Goal: Communication & Community: Answer question/provide support

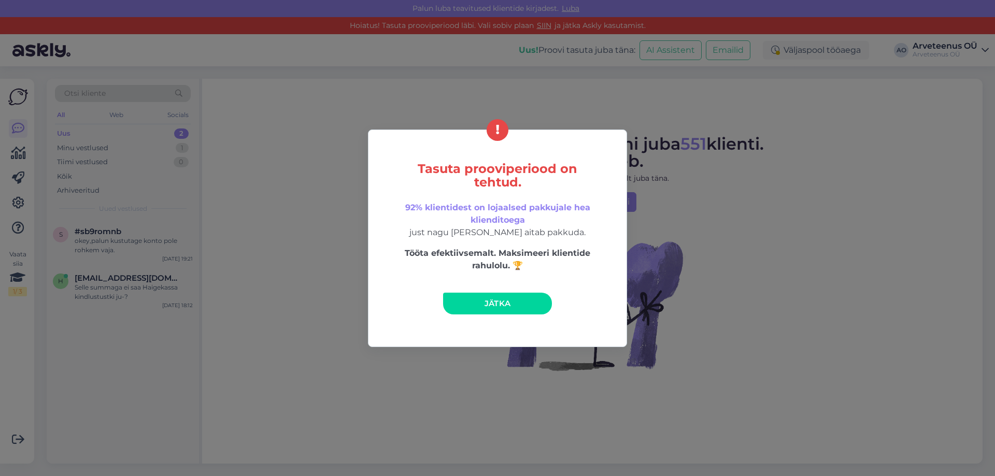
click at [501, 303] on span "Jätka" at bounding box center [497, 303] width 26 height 10
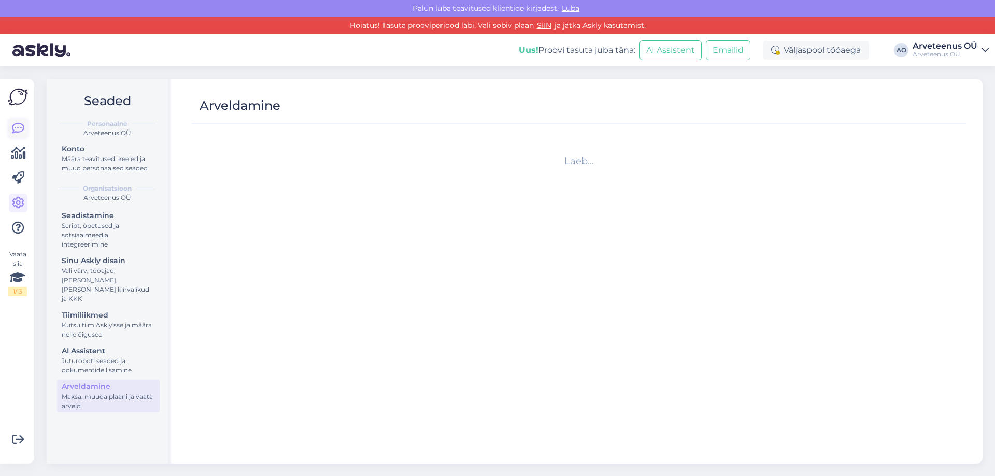
click at [17, 128] on icon at bounding box center [18, 128] width 12 height 12
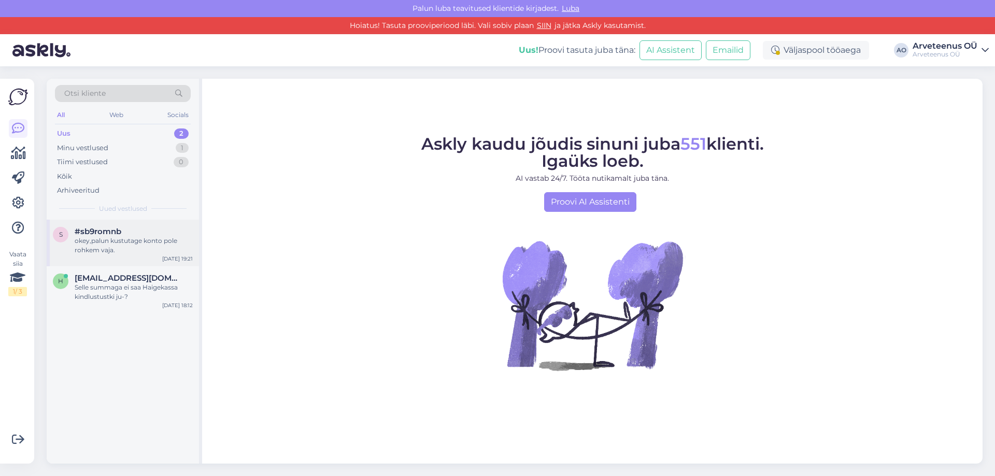
click at [109, 239] on div "okey,palun kustutage konto pole rohkem vaja." at bounding box center [134, 245] width 118 height 19
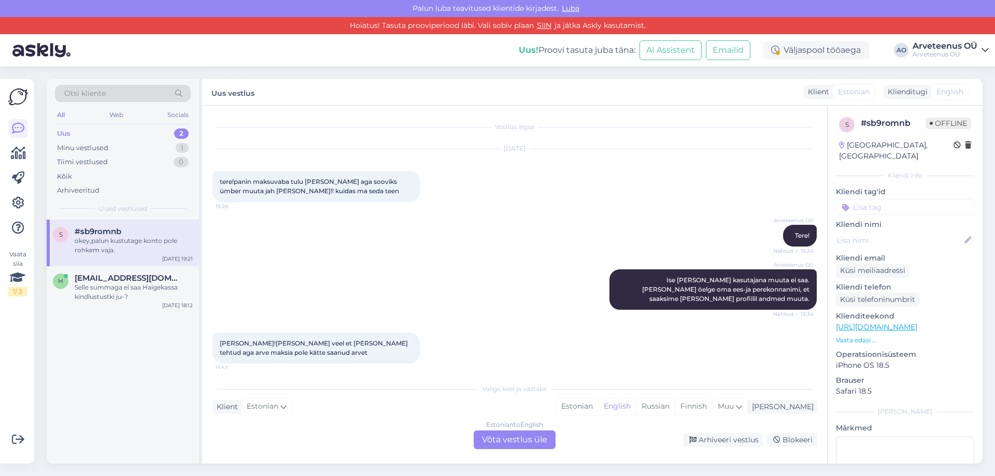
scroll to position [2182, 0]
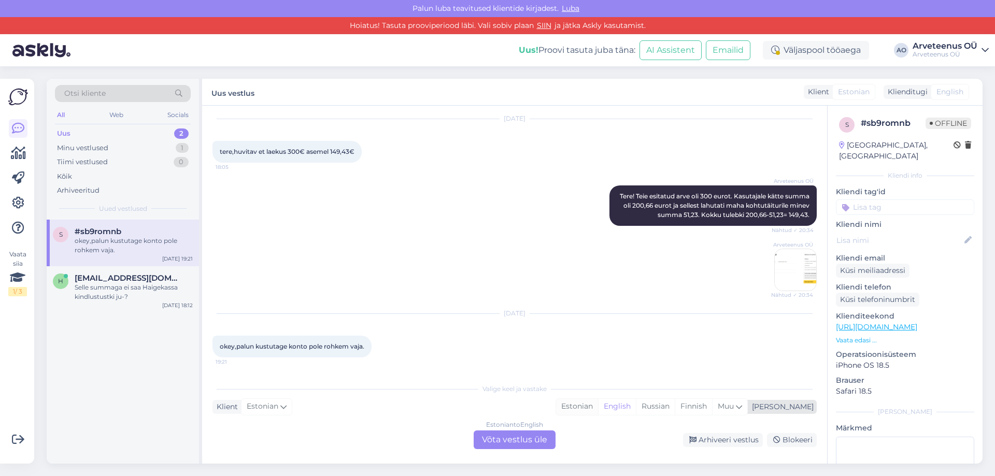
click at [598, 404] on div "Estonian" at bounding box center [577, 407] width 42 height 16
click at [521, 440] on div "Estonian to Estonian Võta vestlus üle" at bounding box center [514, 439] width 82 height 19
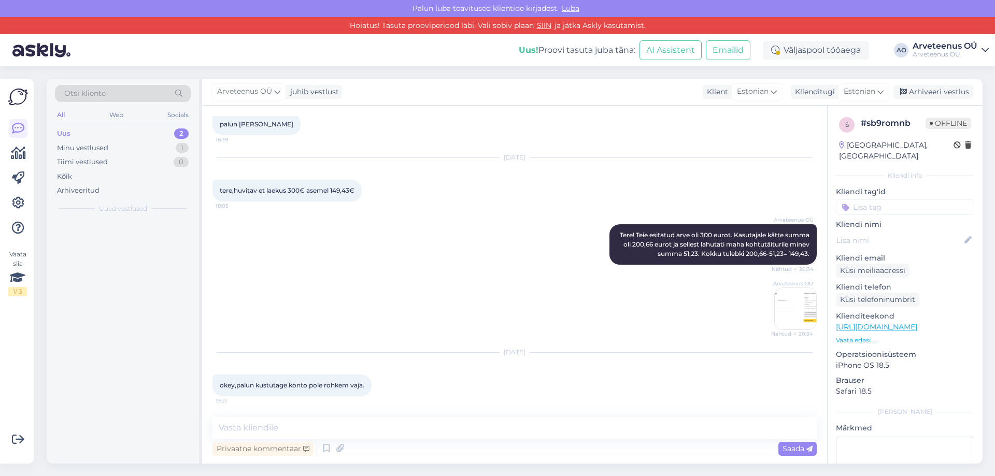
scroll to position [2143, 0]
click at [370, 424] on textarea at bounding box center [514, 428] width 604 height 22
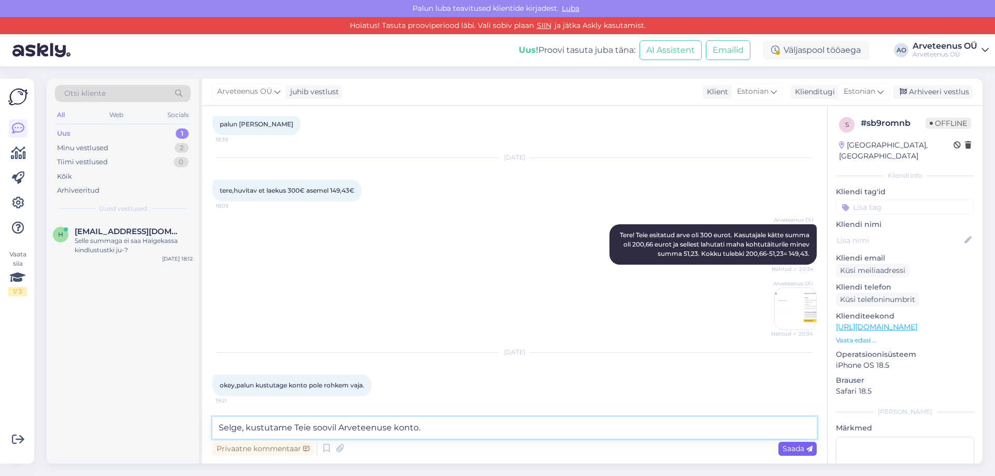
type textarea "Selge, kustutame Teie soovil Arveteenuse konto."
click at [789, 452] on span "Saada" at bounding box center [797, 448] width 30 height 9
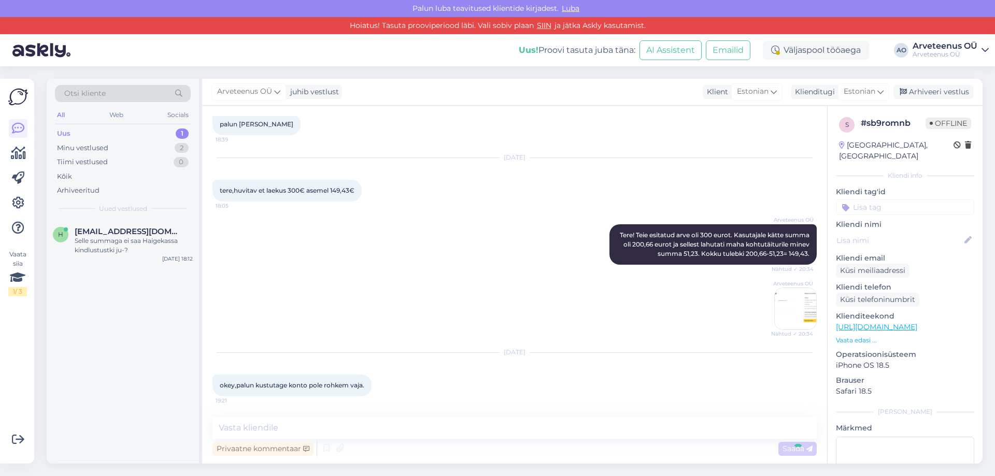
scroll to position [2187, 0]
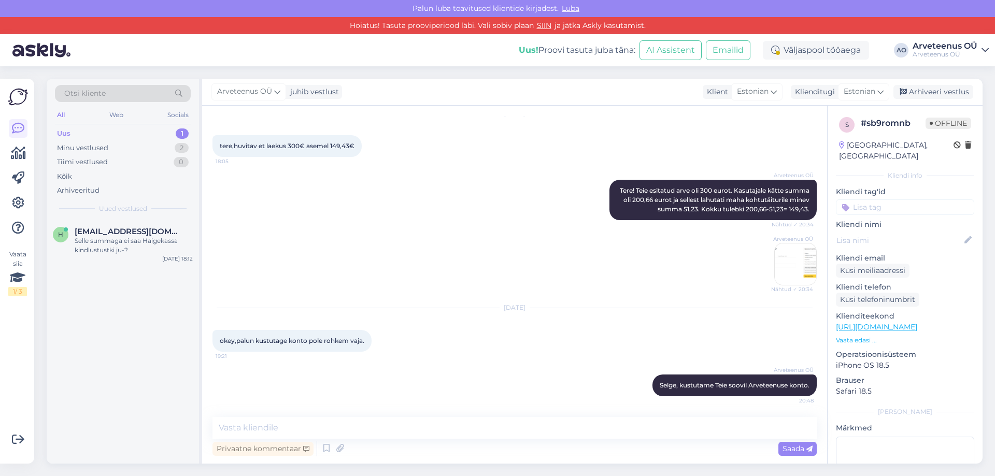
click at [154, 415] on div "h [EMAIL_ADDRESS][DOMAIN_NAME] Selle summaga ei saa Haigekassa kindlustustki ju…" at bounding box center [123, 342] width 152 height 244
click at [131, 389] on div "h [EMAIL_ADDRESS][DOMAIN_NAME] Selle summaga ei saa Haigekassa kindlustustki ju…" at bounding box center [123, 342] width 152 height 244
click at [113, 244] on div "Selle summaga ei saa Haigekassa kindlustustki ju-?" at bounding box center [134, 245] width 118 height 19
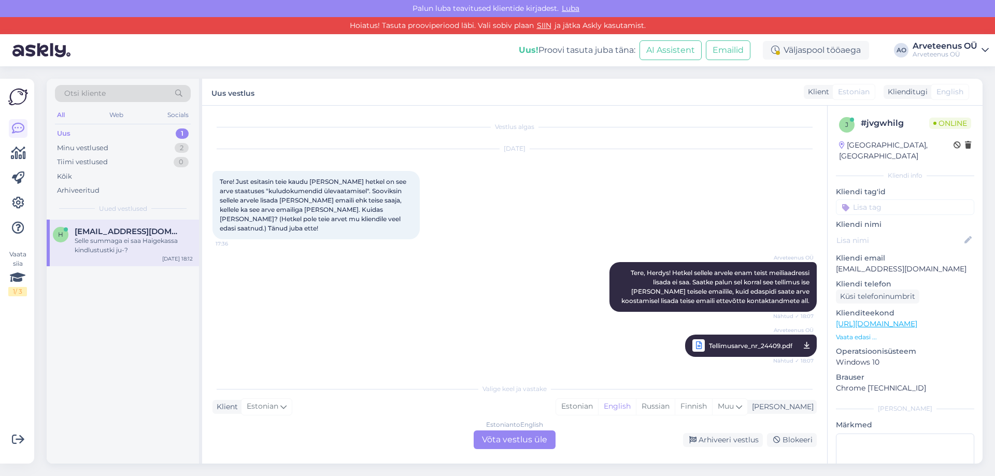
scroll to position [2688, 0]
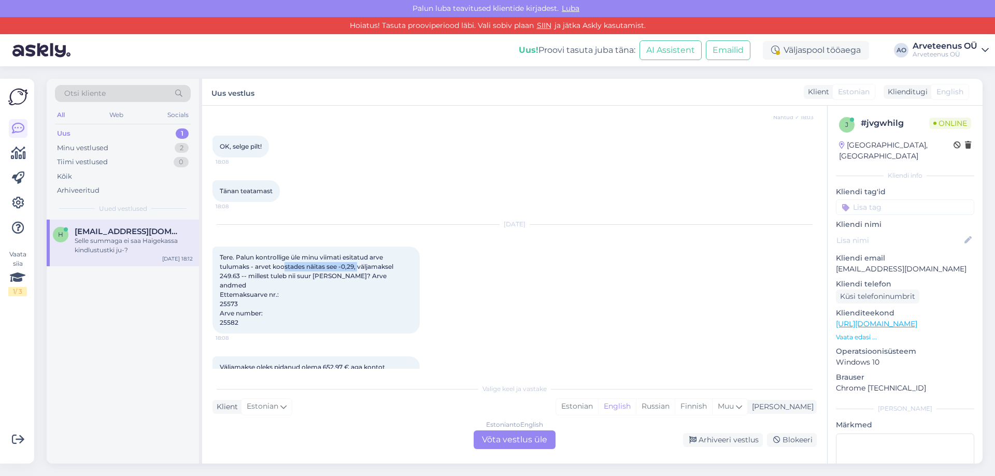
drag, startPoint x: 285, startPoint y: 202, endPoint x: 358, endPoint y: 201, distance: 73.0
click at [358, 253] on span "Tere. Palun kontrollige üle minu viimati esitatud arve tulumaks - arvet koostad…" at bounding box center [307, 289] width 175 height 73
click at [151, 387] on div "h [EMAIL_ADDRESS][DOMAIN_NAME] Selle summaga ei saa Haigekassa kindlustustki ju…" at bounding box center [123, 342] width 152 height 244
click at [598, 406] on div "Estonian" at bounding box center [577, 407] width 42 height 16
click at [518, 444] on div "Estonian to Estonian Võta vestlus üle" at bounding box center [514, 439] width 82 height 19
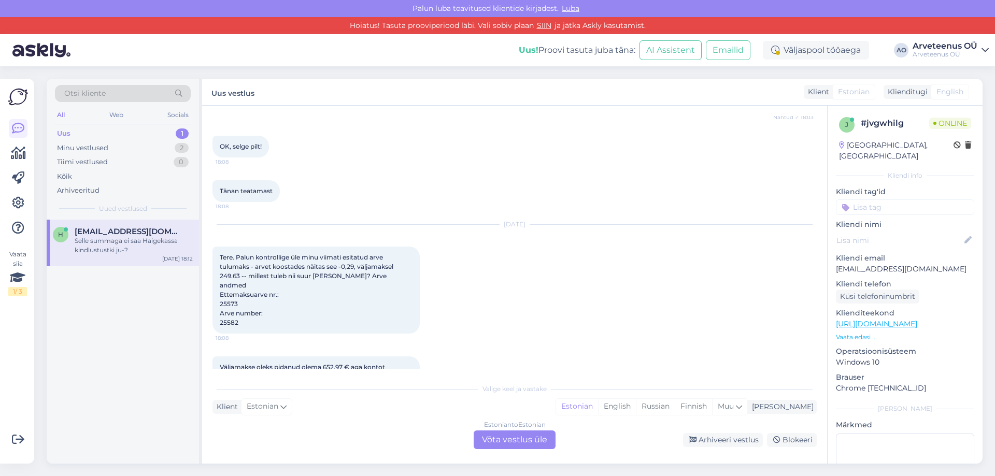
scroll to position [2649, 0]
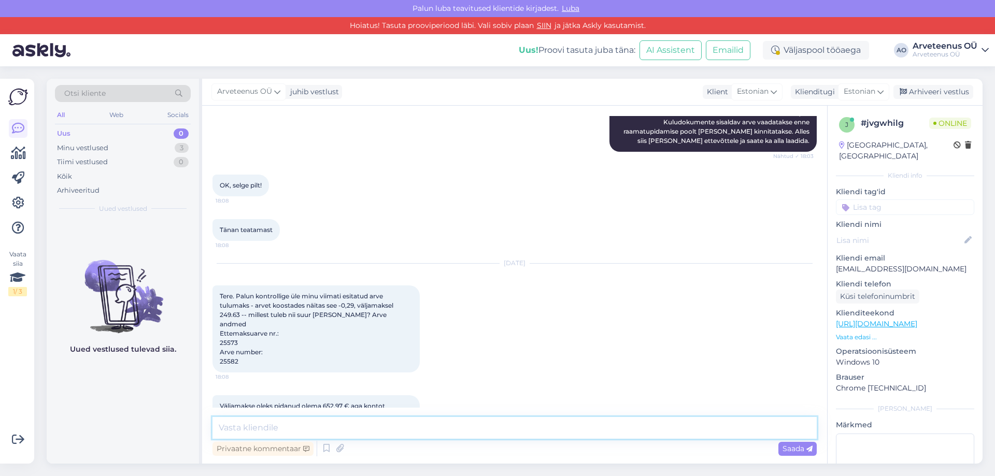
click at [492, 426] on textarea at bounding box center [514, 428] width 604 height 22
drag, startPoint x: 272, startPoint y: 427, endPoint x: 235, endPoint y: 433, distance: 37.7
click at [235, 433] on textarea "Tere, Herdys! [PERSON_NAME] tuleb sisse sellest, et kokku on augustikuss" at bounding box center [514, 428] width 604 height 22
click at [386, 428] on textarea "Tere! [PERSON_NAME] tuleb sisse sellest, et kokku on augustikuss" at bounding box center [514, 428] width 604 height 22
click at [460, 430] on textarea "Tere! [PERSON_NAME] tuleb sisse sellest, et kokku olete augustikuss" at bounding box center [514, 428] width 604 height 22
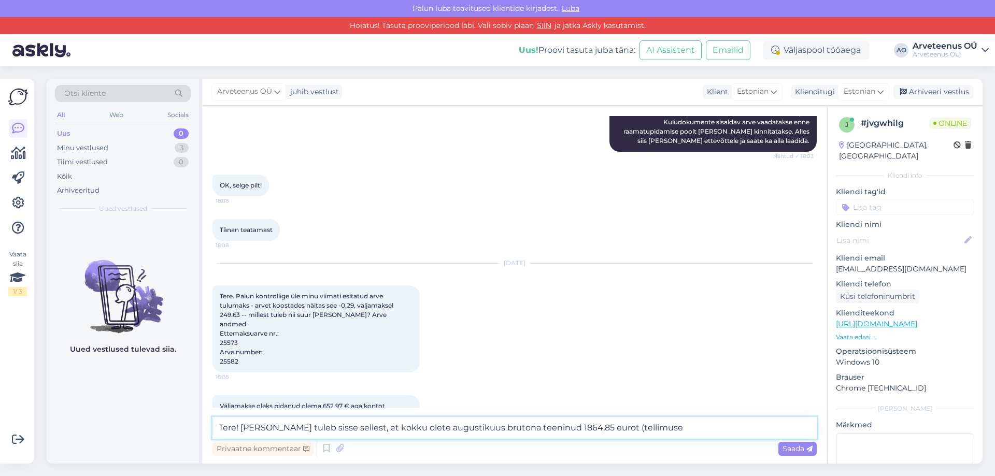
click at [641, 430] on textarea "Tere! [PERSON_NAME] tuleb sisse sellest, et kokku olete augustikuus brutona tee…" at bounding box center [514, 428] width 604 height 22
click at [627, 431] on textarea "Tere! [PERSON_NAME] tuleb sisse sellest, et kokku olete augustikuus brutona tee…" at bounding box center [514, 428] width 604 height 22
click at [723, 427] on textarea "Tere! [PERSON_NAME] tuleb sisse sellest, et kokku olete augustikuus brutona tee…" at bounding box center [514, 428] width 604 height 22
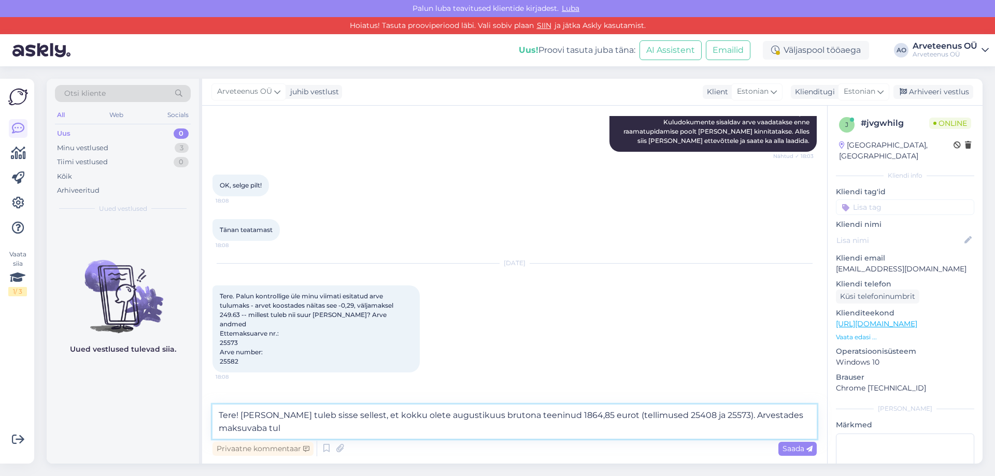
scroll to position [2662, 0]
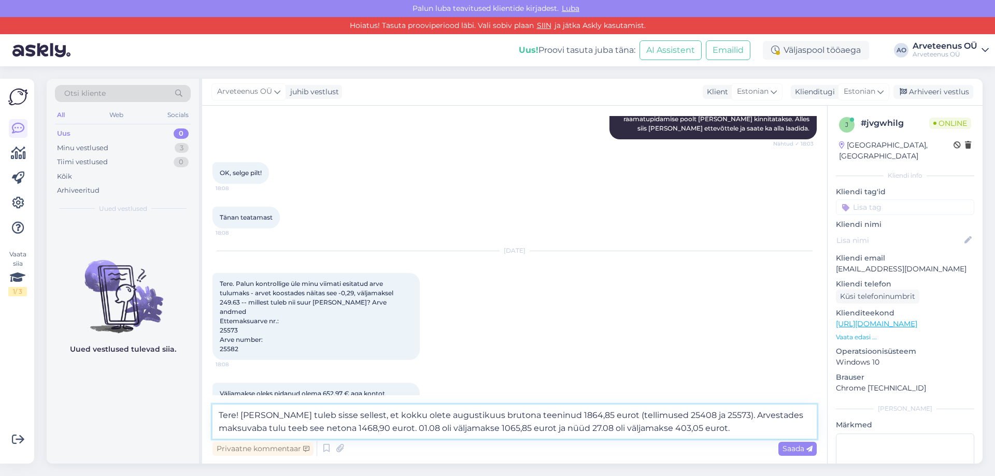
click at [687, 428] on textarea "Tere! [PERSON_NAME] tuleb sisse sellest, et kokku olete augustikuus brutona tee…" at bounding box center [514, 422] width 604 height 34
click at [705, 430] on textarea "Tere! [PERSON_NAME] tuleb sisse sellest, et kokku olete augustikuus brutona tee…" at bounding box center [514, 422] width 604 height 34
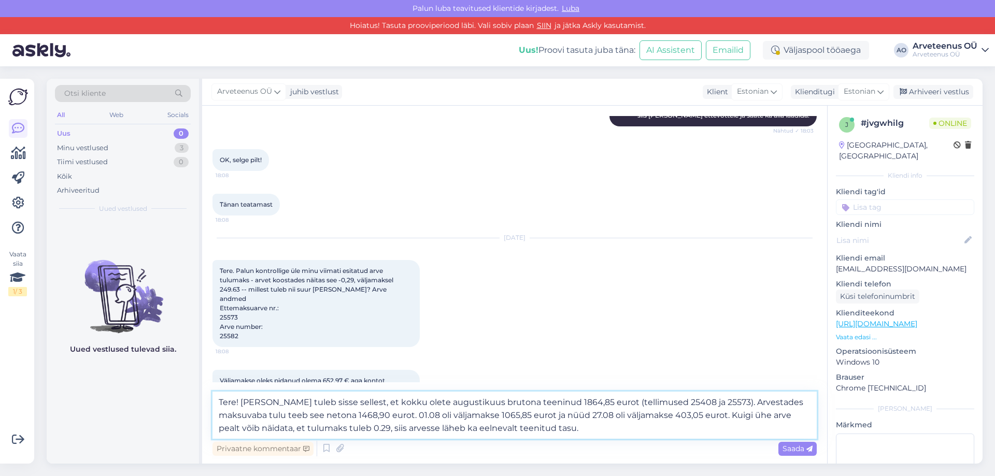
click at [550, 428] on textarea "Tere! [PERSON_NAME] tuleb sisse sellest, et kokku olete augustikuus brutona tee…" at bounding box center [514, 415] width 604 height 47
click at [724, 426] on textarea "Tere! [PERSON_NAME] tuleb sisse sellest, et kokku olete augustikuus brutona tee…" at bounding box center [514, 415] width 604 height 47
drag, startPoint x: 722, startPoint y: 430, endPoint x: 709, endPoint y: 431, distance: 13.0
click at [709, 431] on textarea "Tere! [PERSON_NAME] tuleb sisse sellest, et kokku olete augustikuus brutona tee…" at bounding box center [514, 415] width 604 height 47
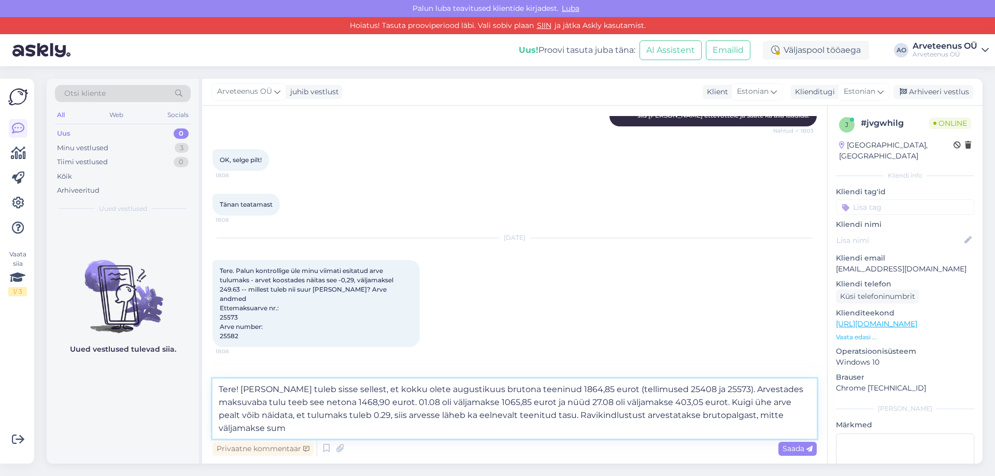
scroll to position [2688, 0]
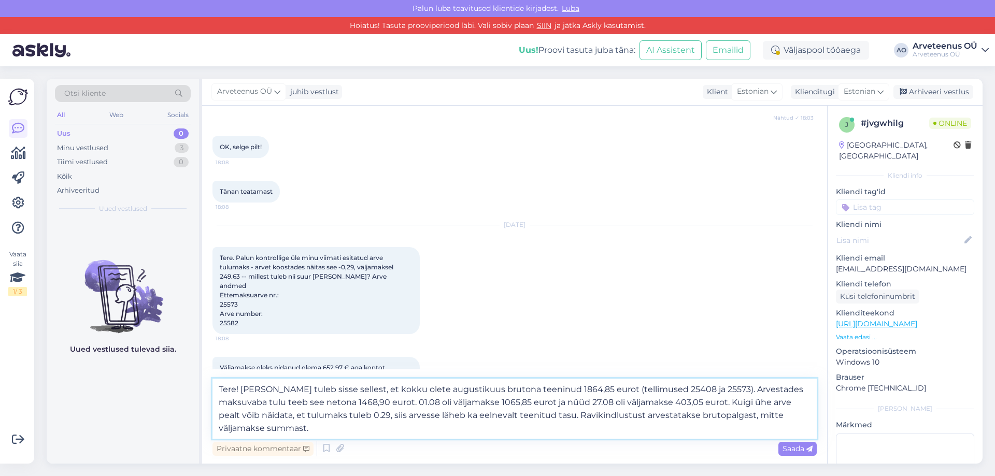
click at [354, 431] on textarea "Tere! [PERSON_NAME] tuleb sisse sellest, et kokku olete augustikuus brutona tee…" at bounding box center [514, 409] width 604 height 60
paste textarea "Ravikindlustus tekib VÕS-lepingutega töötades, kui brutosumma on igakuiselt väh…"
type textarea "Tere! [PERSON_NAME] tuleb sisse sellest, et kokku olete augustikuus brutona tee…"
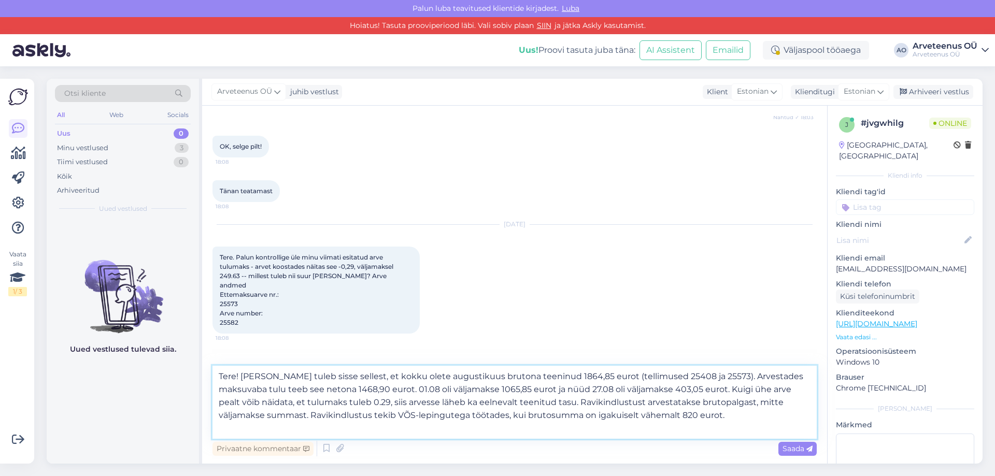
click at [706, 413] on textarea "Tere! [PERSON_NAME] tuleb sisse sellest, et kokku olete augustikuus brutona tee…" at bounding box center [514, 402] width 604 height 73
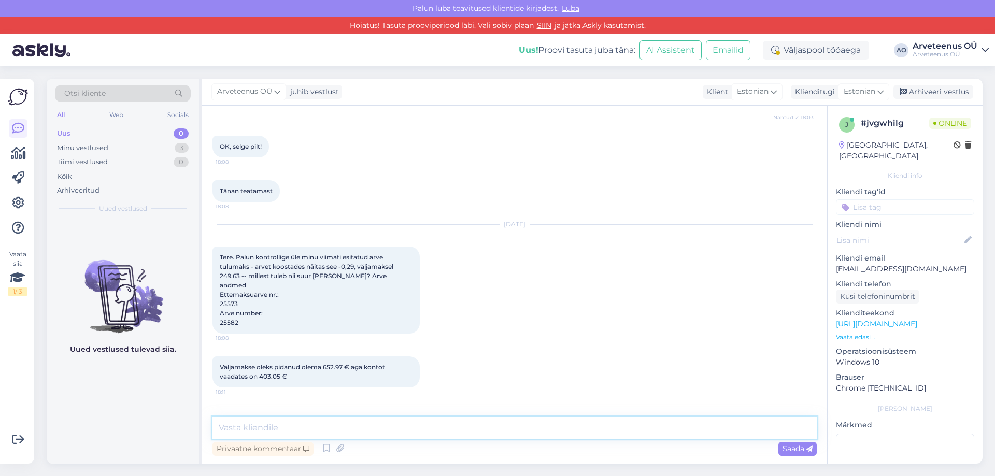
scroll to position [2769, 0]
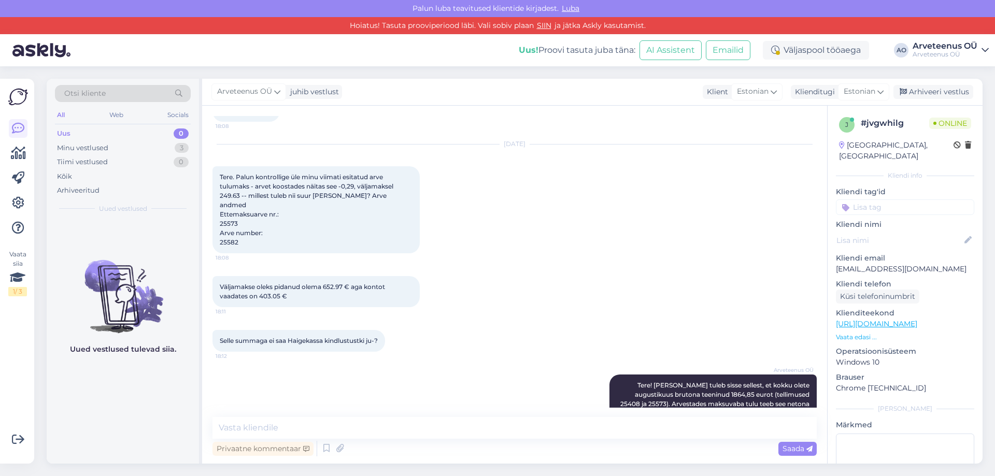
click at [142, 414] on div "Uued vestlused tulevad siia." at bounding box center [123, 342] width 152 height 244
click at [151, 412] on div "Uued vestlused tulevad siia." at bounding box center [123, 342] width 152 height 244
click at [91, 149] on div "Minu vestlused" at bounding box center [82, 148] width 51 height 10
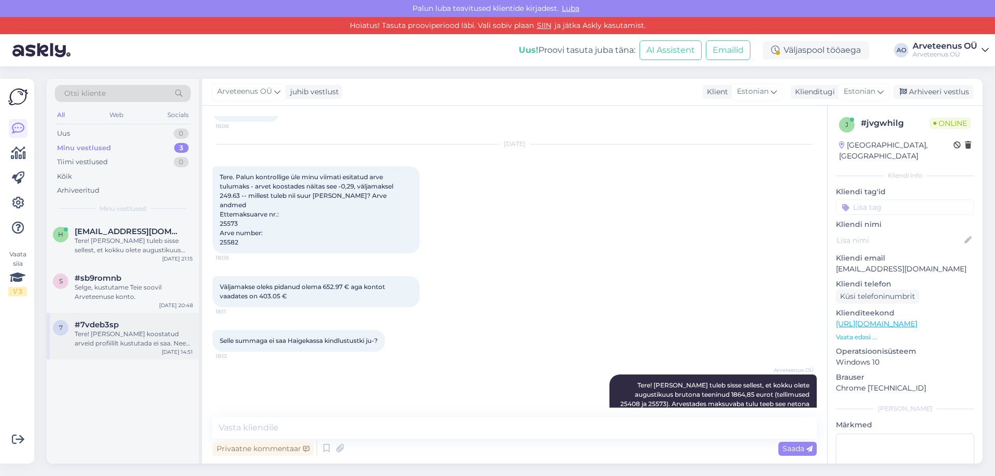
click at [127, 341] on div "Tere! [PERSON_NAME] koostatud arveid profiililt kustutada ei saa. Need jäävad s…" at bounding box center [134, 338] width 118 height 19
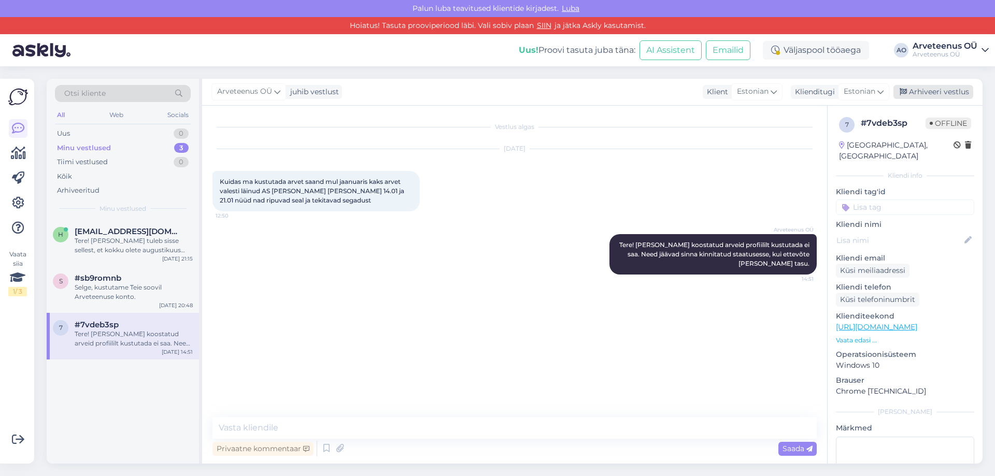
click at [934, 94] on div "Arhiveeri vestlus" at bounding box center [933, 92] width 80 height 14
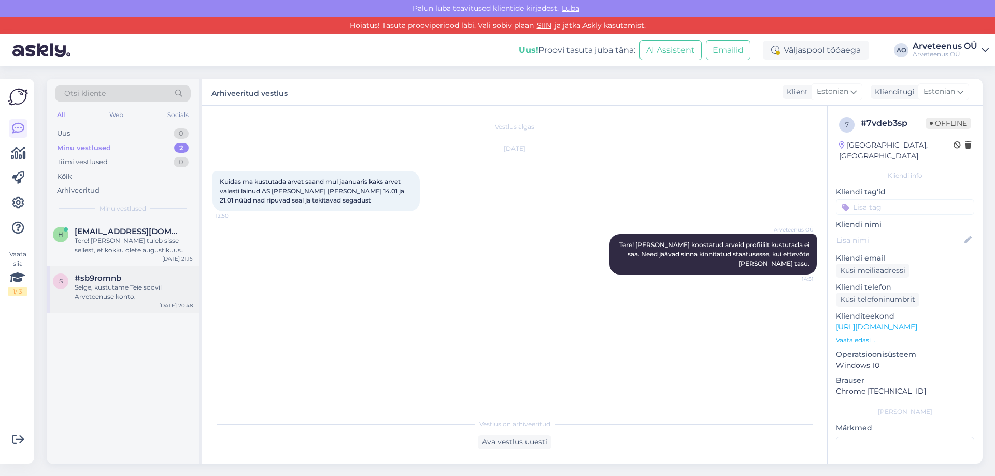
click at [76, 294] on div "Selge, kustutame Teie soovil Arveteenuse konto." at bounding box center [134, 292] width 118 height 19
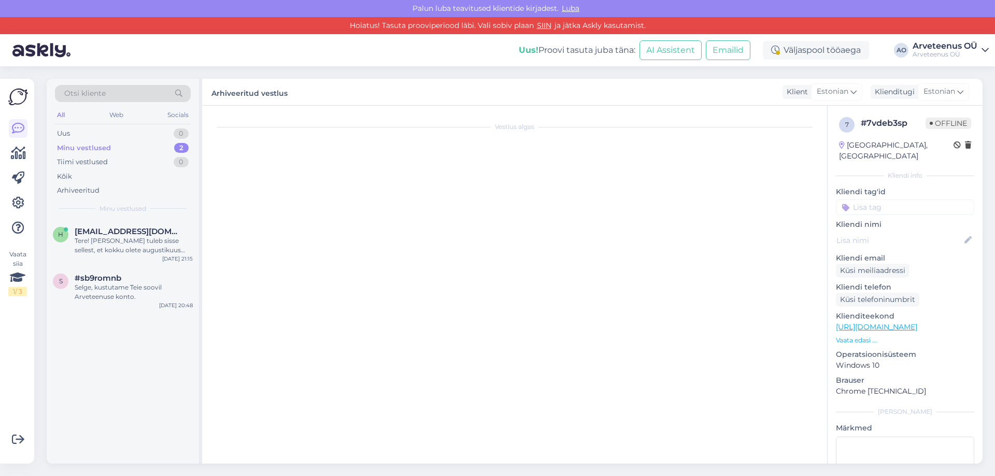
scroll to position [2187, 0]
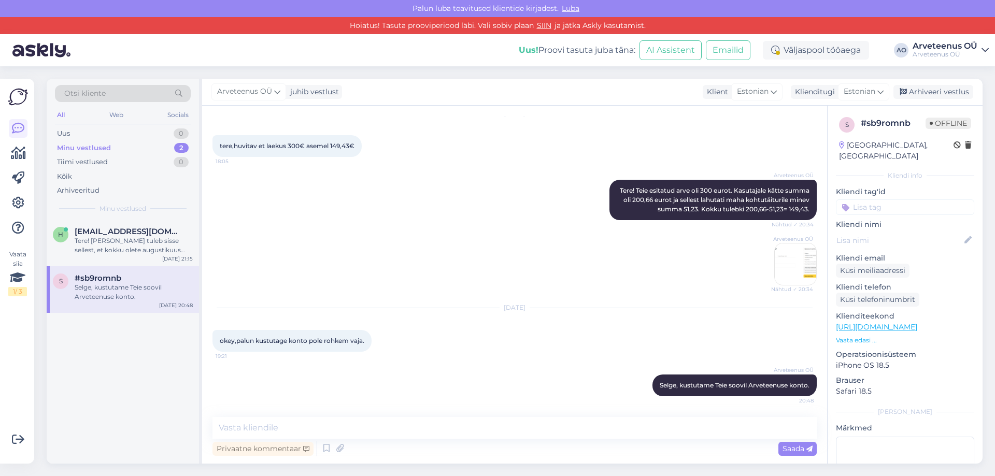
click at [107, 352] on div "h [EMAIL_ADDRESS][DOMAIN_NAME] Tere! [PERSON_NAME] tuleb sisse sellest, et kokk…" at bounding box center [123, 342] width 152 height 244
